Goal: Task Accomplishment & Management: Use online tool/utility

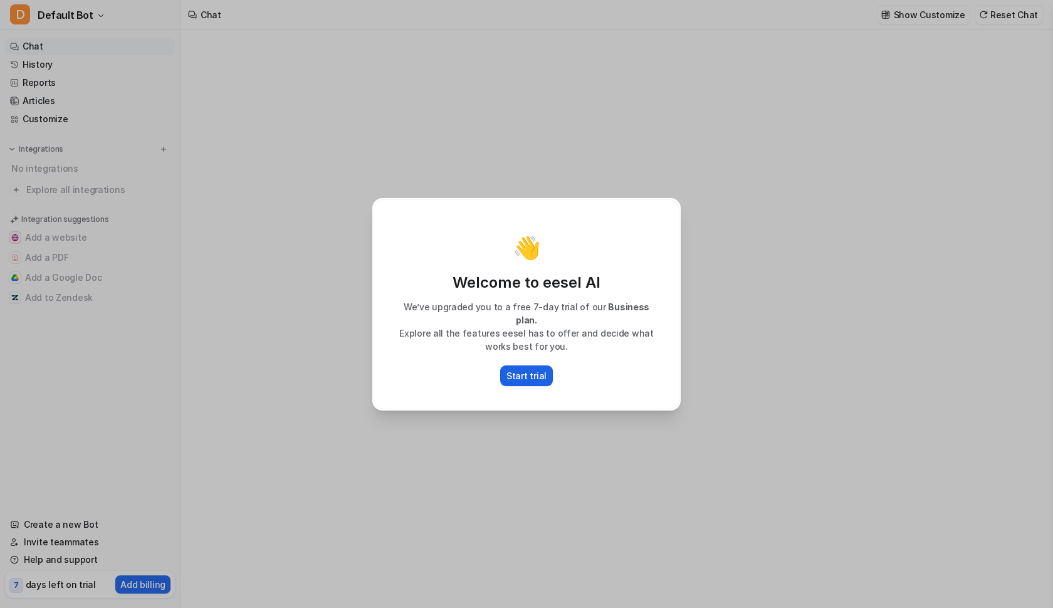
click at [544, 372] on p "Start trial" at bounding box center [527, 375] width 40 height 13
